Goal: Information Seeking & Learning: Learn about a topic

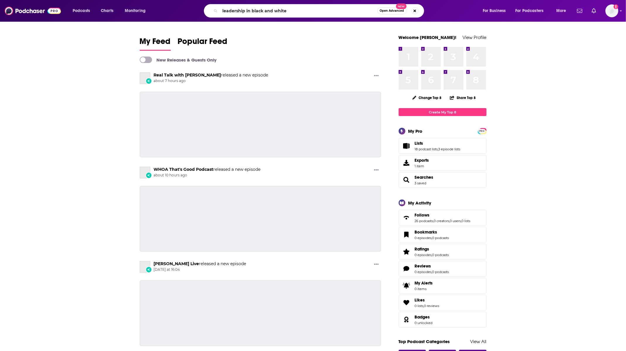
type input "leadership in black and white"
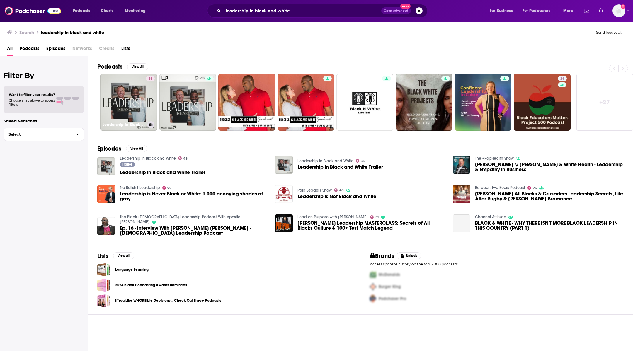
click at [137, 100] on link "48 Leadership in Black and White" at bounding box center [128, 102] width 57 height 57
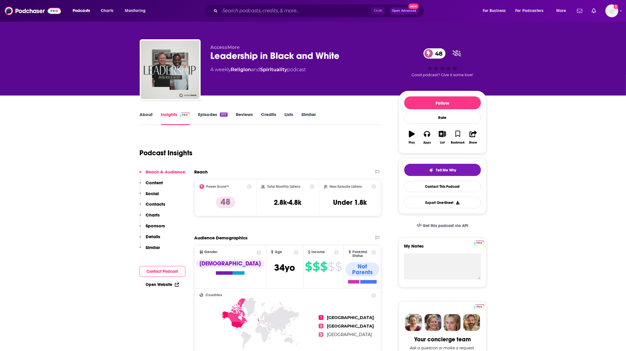
click at [203, 117] on link "Episodes 203" at bounding box center [212, 118] width 29 height 13
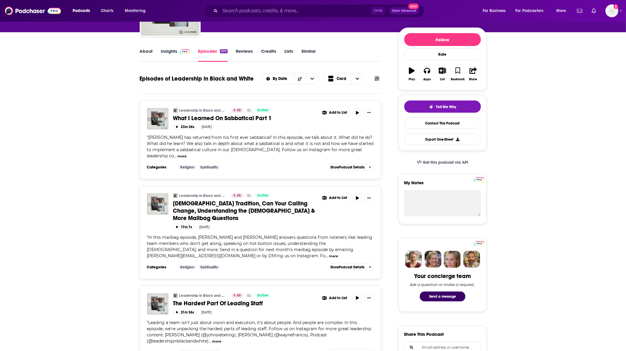
scroll to position [64, 0]
